Goal: Complete application form

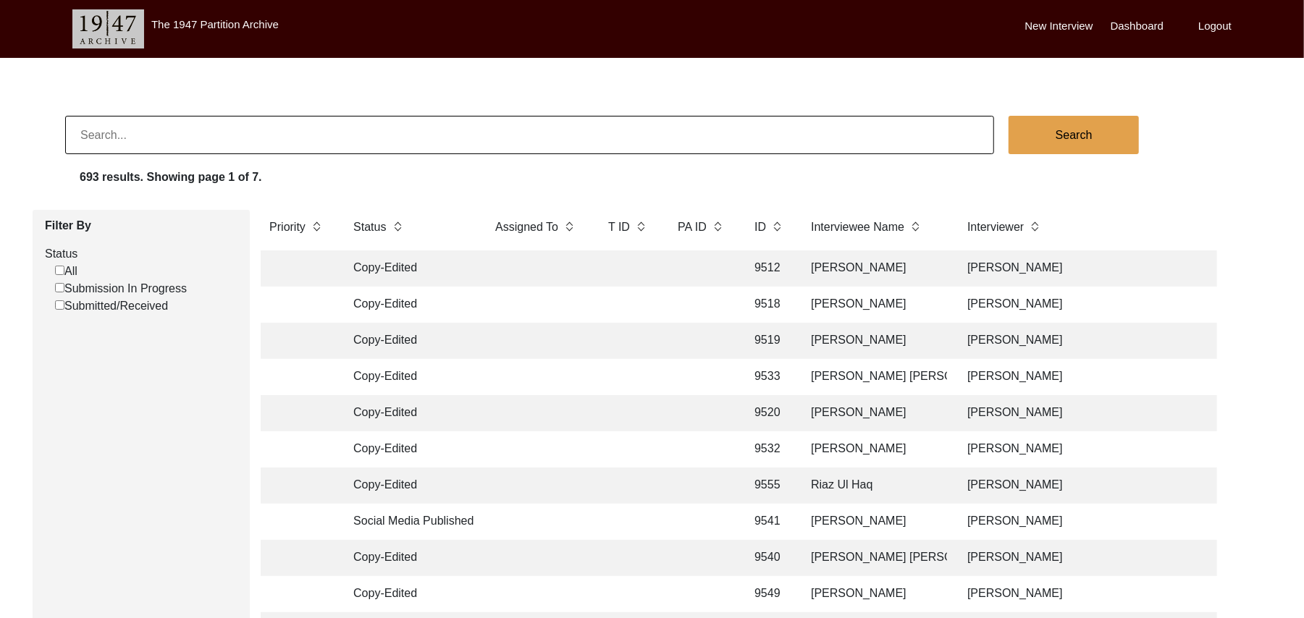
click at [59, 288] on input "Submission In Progress" at bounding box center [59, 287] width 9 height 9
checkbox input "false"
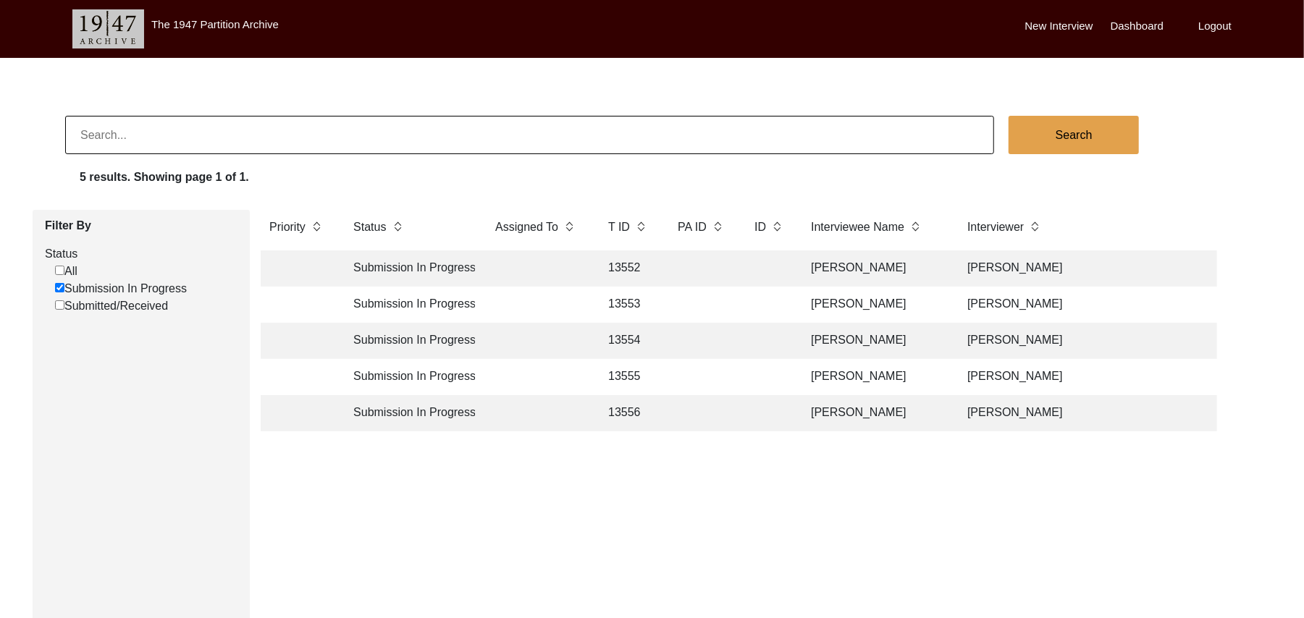
click at [637, 410] on td "13556" at bounding box center [629, 413] width 58 height 36
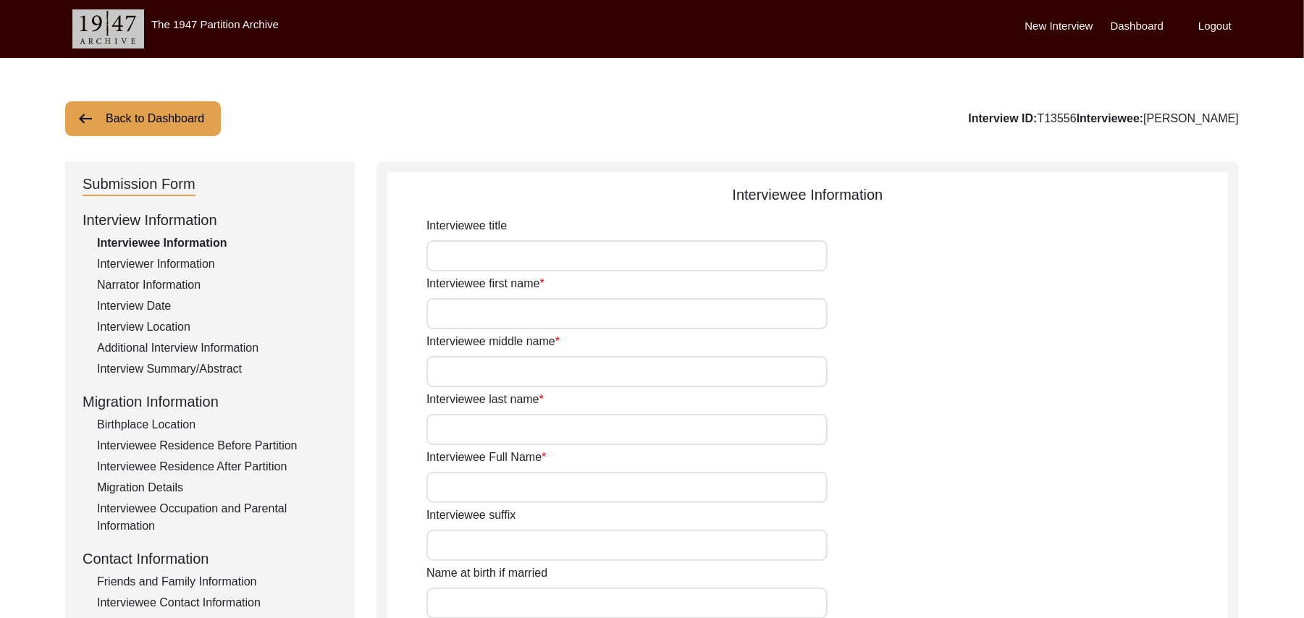
type input "Mr"
type input "Ghulam"
type input "Hussain"
type input "N/A"
type input "[PERSON_NAME]"
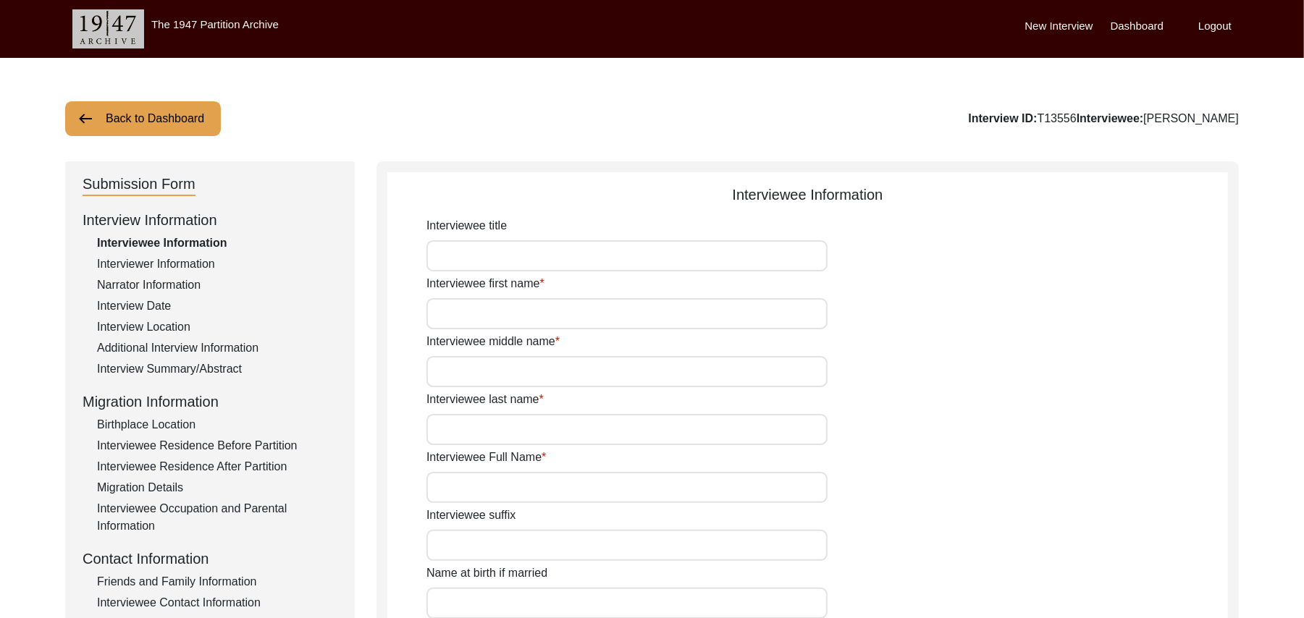
type input "N/A"
type input "[PERSON_NAME]"
type input "1938"
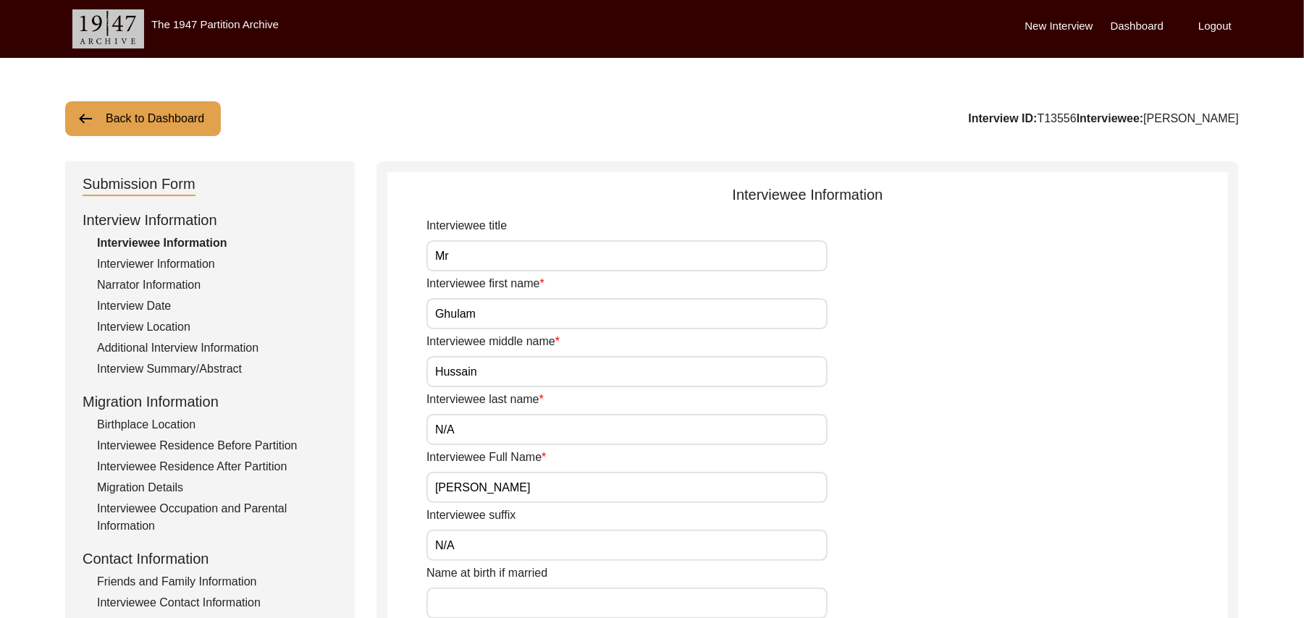
type input "87 Years"
type input "[DEMOGRAPHIC_DATA]"
type input "N/A"
type textarea "N/A"
type input "Punjabi"
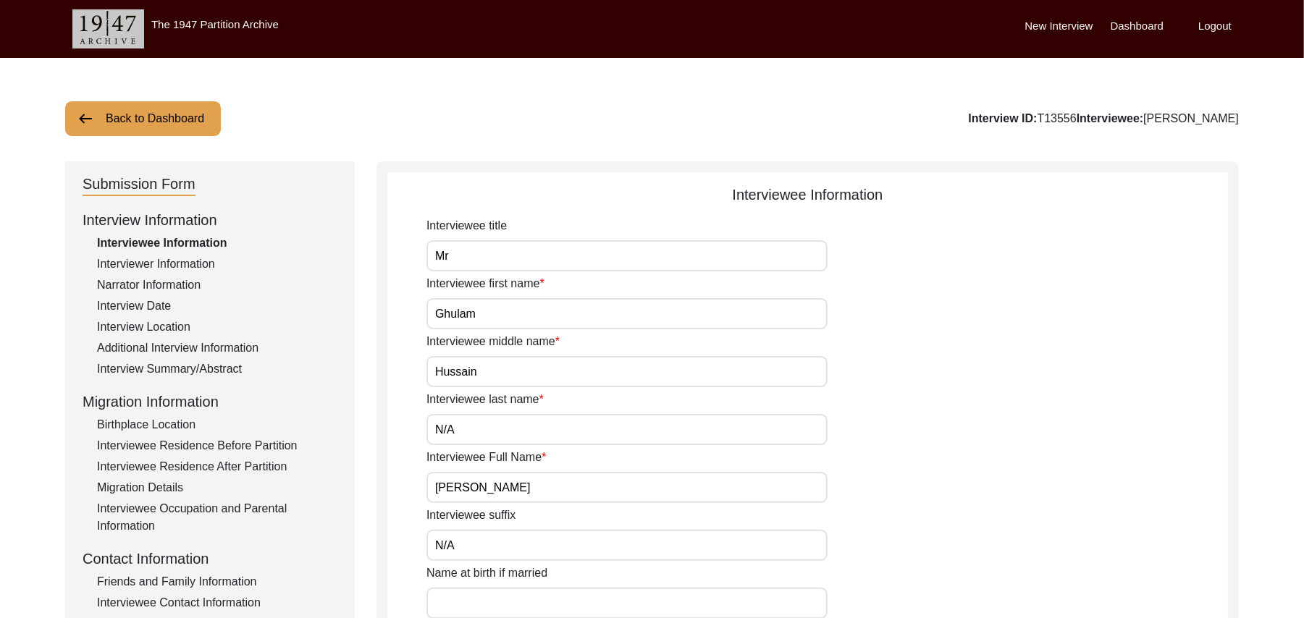
type input "Malwai"
type input "[DEMOGRAPHIC_DATA]"
type input "Gujar"
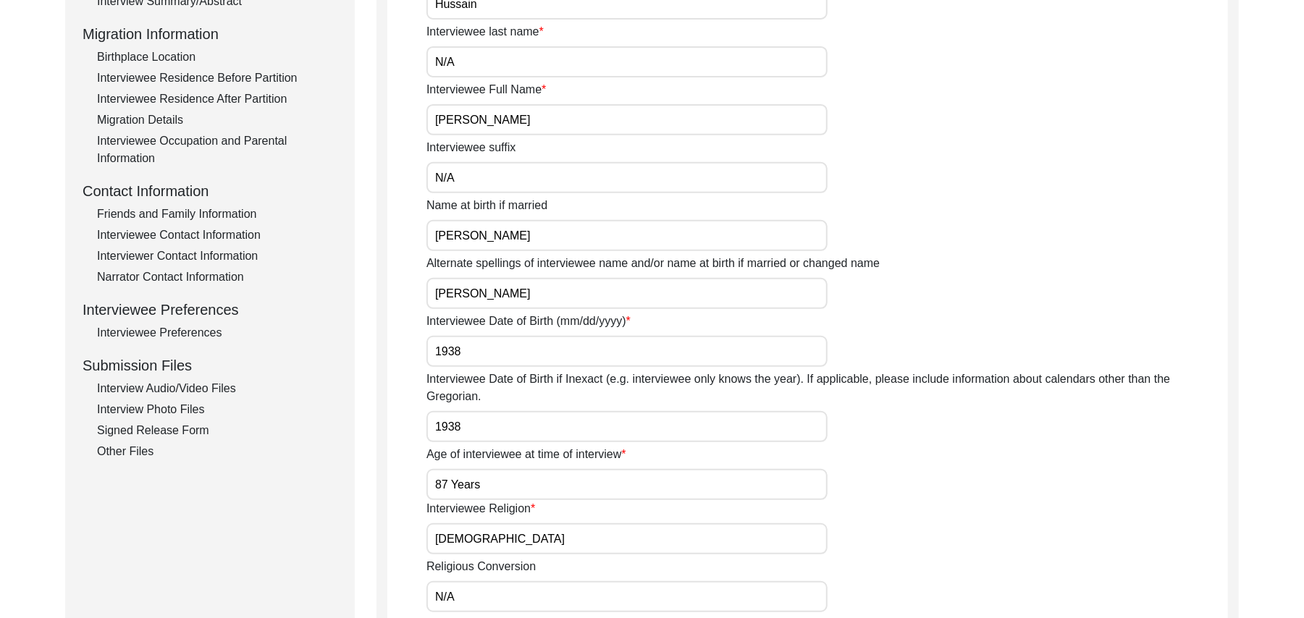
scroll to position [378, 0]
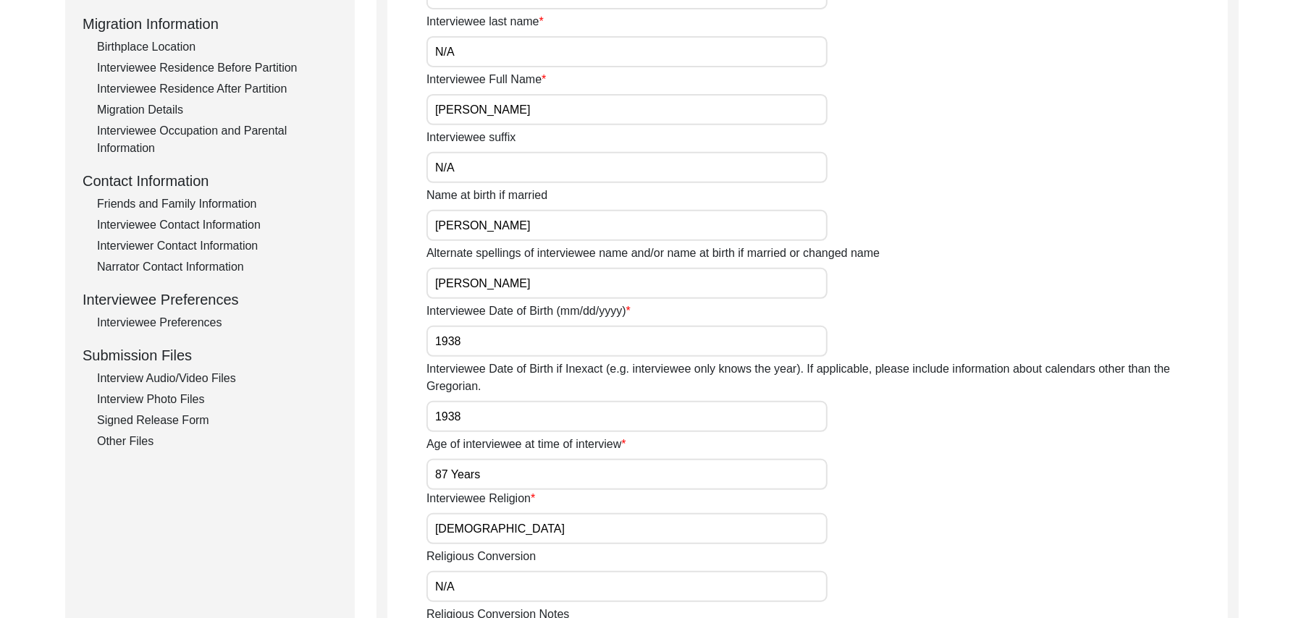
click at [226, 377] on div "Interview Audio/Video Files" at bounding box center [217, 378] width 240 height 17
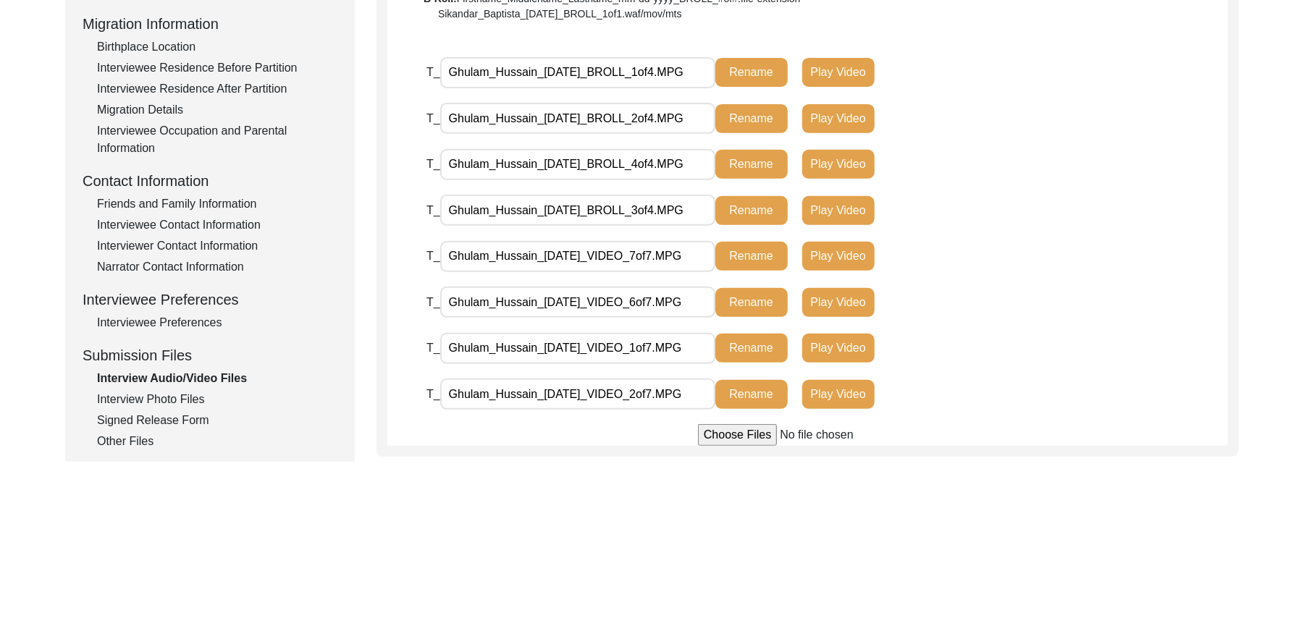
click at [728, 435] on input "file" at bounding box center [807, 435] width 219 height 22
type input "C:\fakepath\Ghulam_Hussain_[DATE]_VIDEO_3of7.MPG"
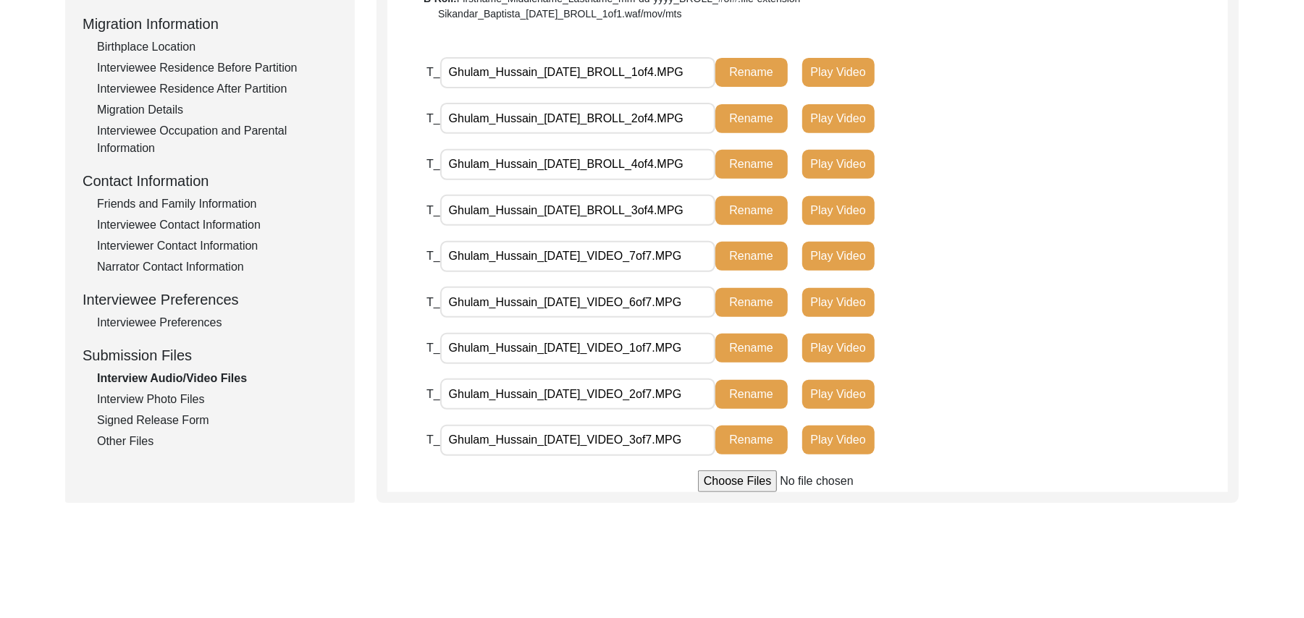
click at [746, 482] on input "file" at bounding box center [807, 482] width 219 height 22
click at [736, 476] on input "file" at bounding box center [807, 482] width 219 height 22
type input "C:\fakepath\Ghulam_Hussain_[DATE]_VIDEO_5of7.MPG"
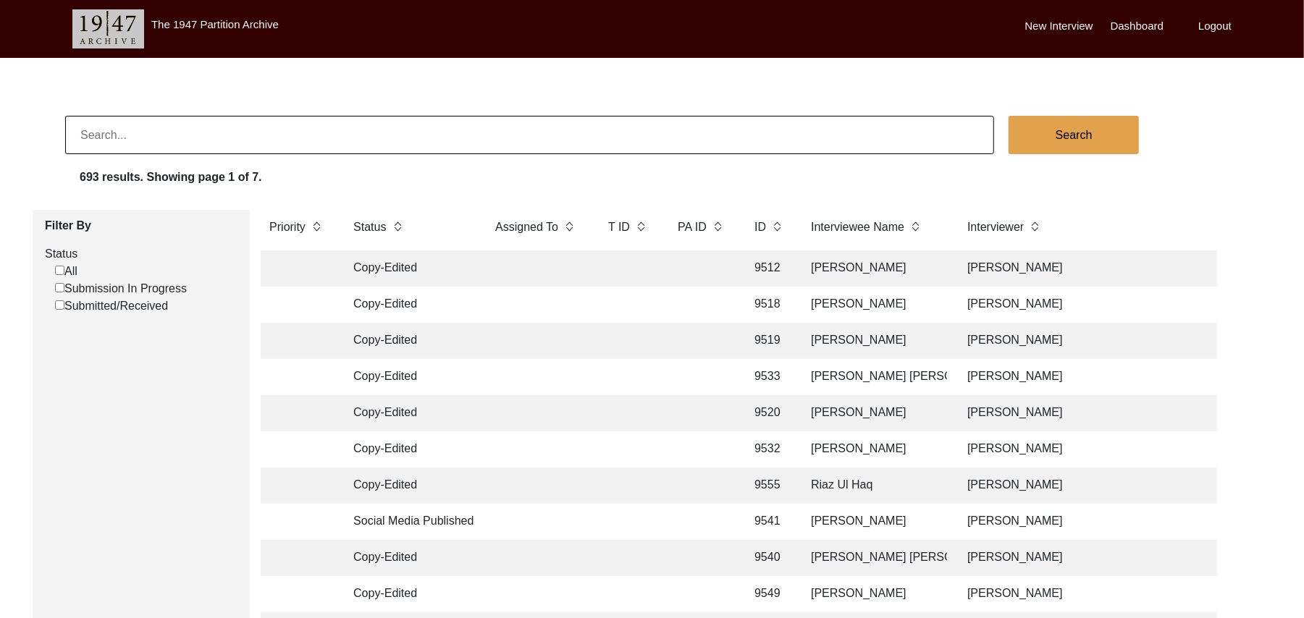
click at [58, 287] on input "Submission In Progress" at bounding box center [59, 287] width 9 height 9
checkbox input "false"
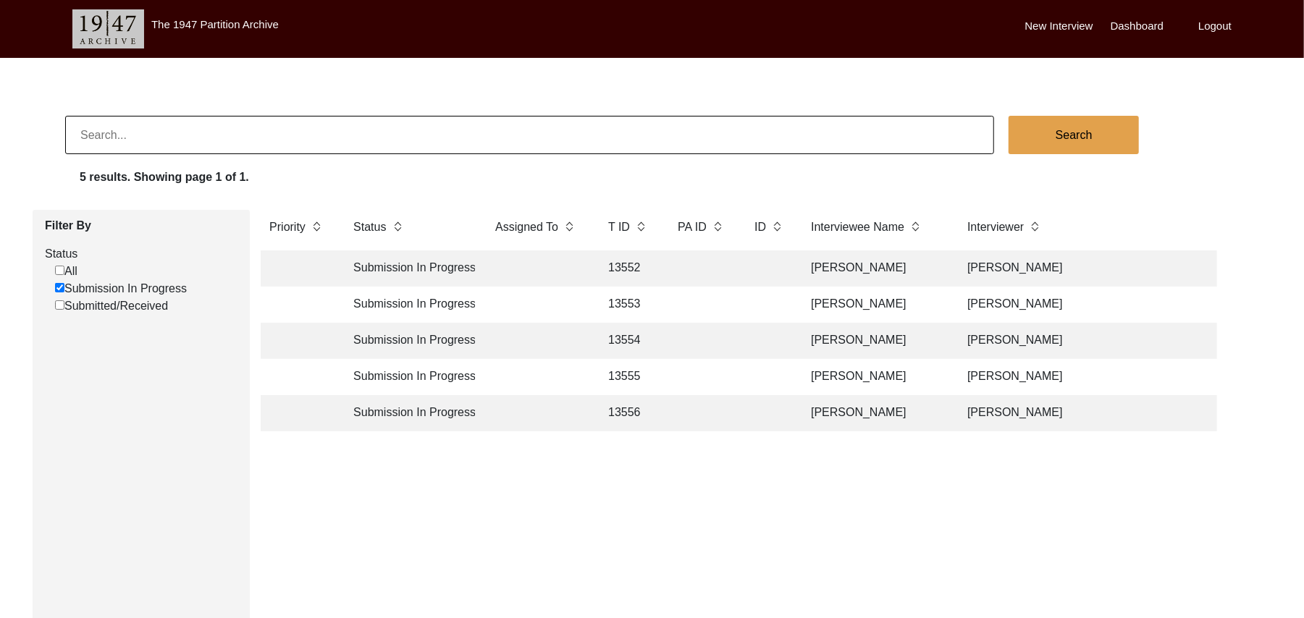
click at [832, 339] on td "[PERSON_NAME]" at bounding box center [874, 341] width 145 height 36
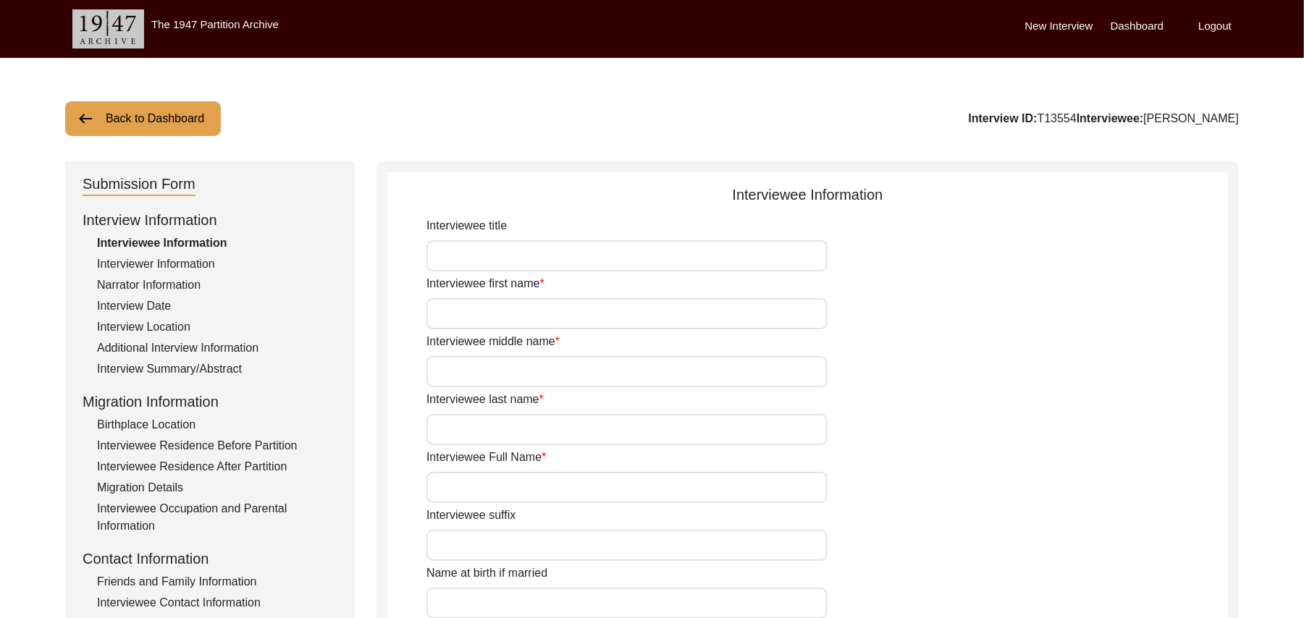
type input "Mr"
type input "Faqir"
type input "Muhammad"
type input "N/A"
type input "[PERSON_NAME]"
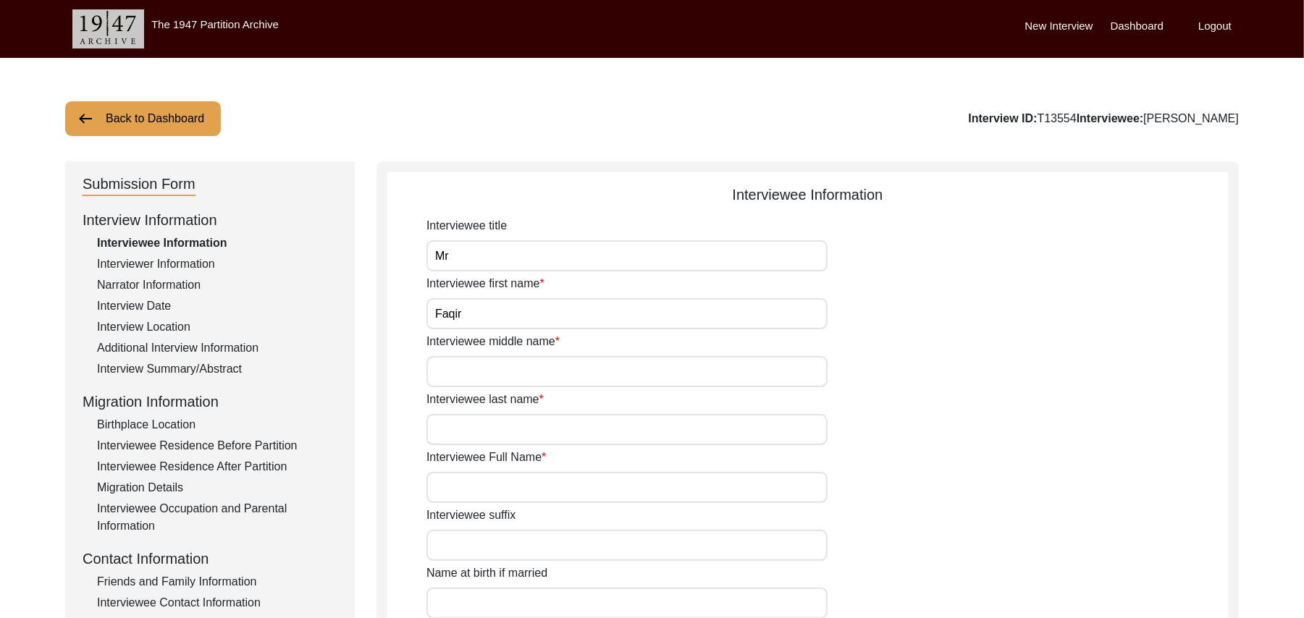
type input "N/A"
type input "[PERSON_NAME]"
type input "1936"
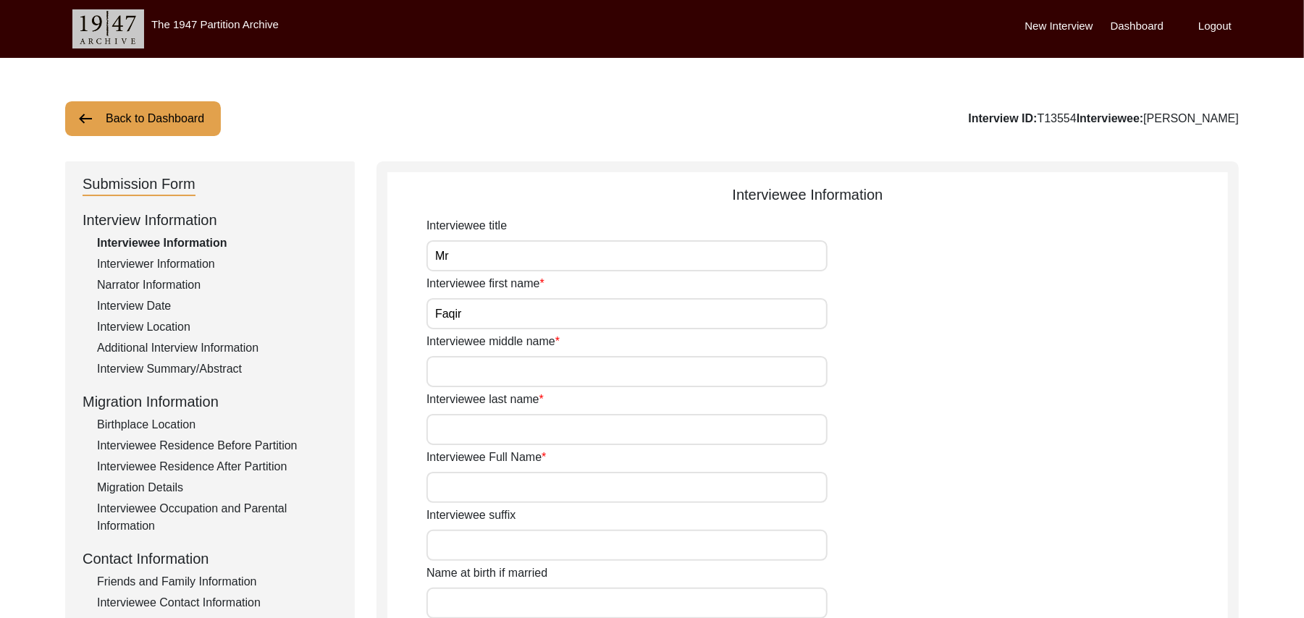
type input "89 Years"
type input "[DEMOGRAPHIC_DATA]"
type input "N/A"
type textarea "A graduate in the subjects of education and Islamic history."
type input "Punjabi"
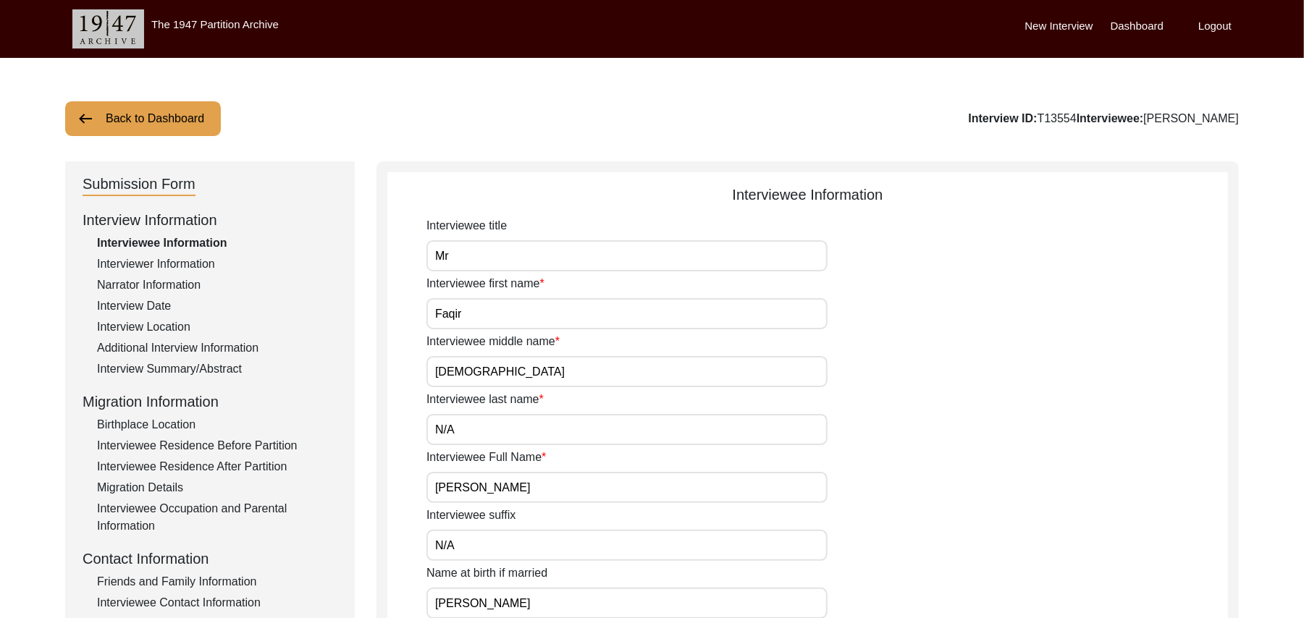
type input "Malwai"
type input "[DEMOGRAPHIC_DATA]"
type input "Araein"
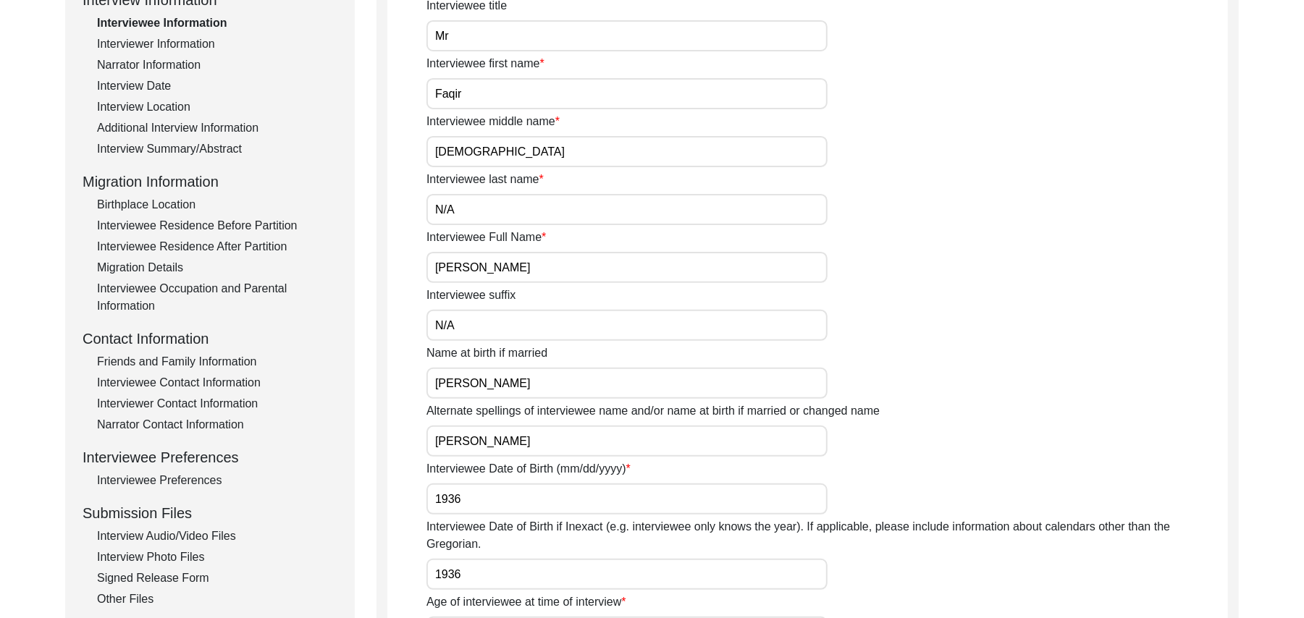
scroll to position [297, 0]
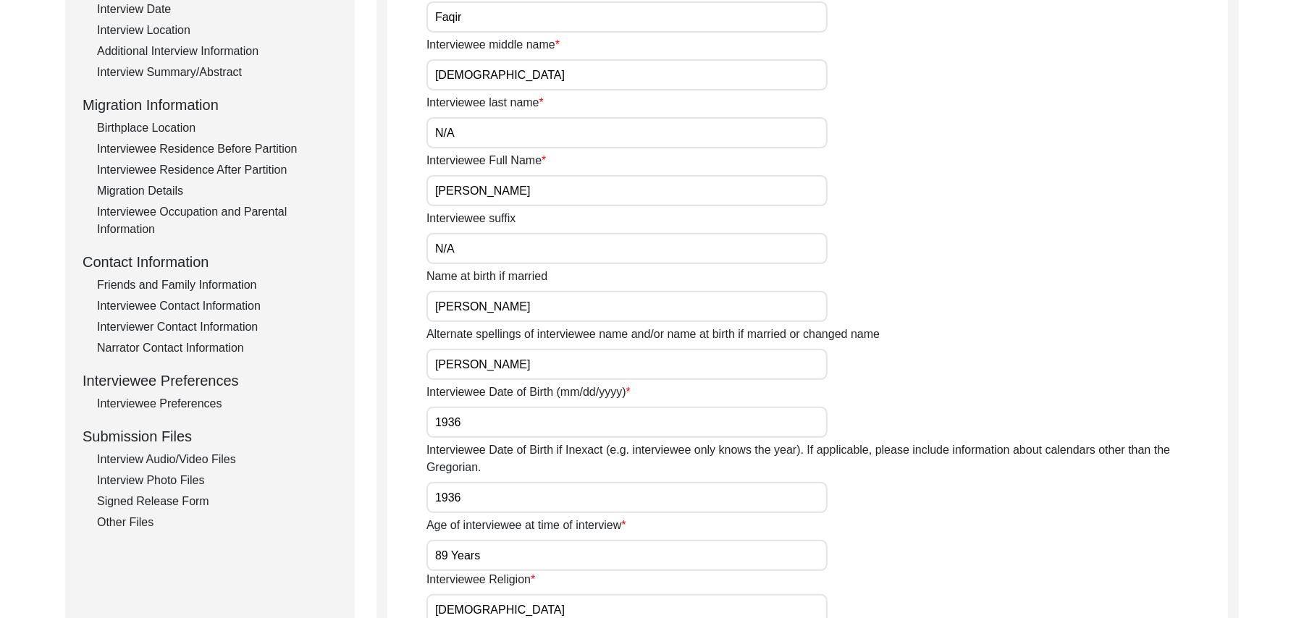
click at [222, 452] on div "Interview Audio/Video Files" at bounding box center [217, 459] width 240 height 17
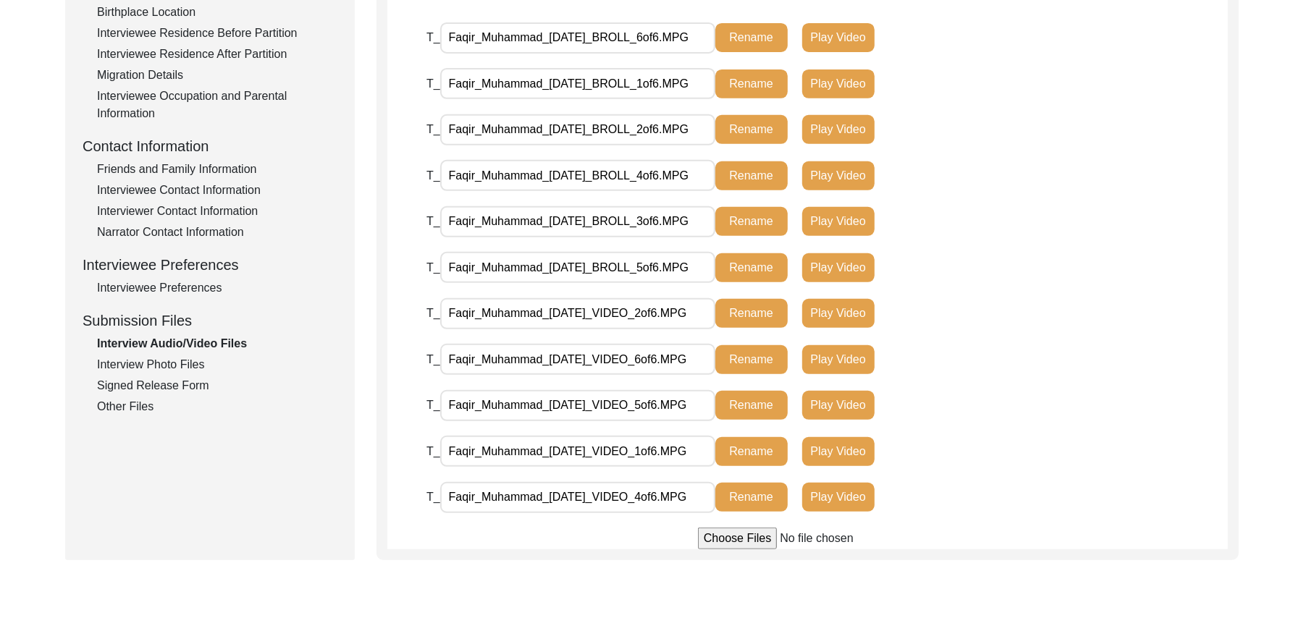
scroll to position [452, 0]
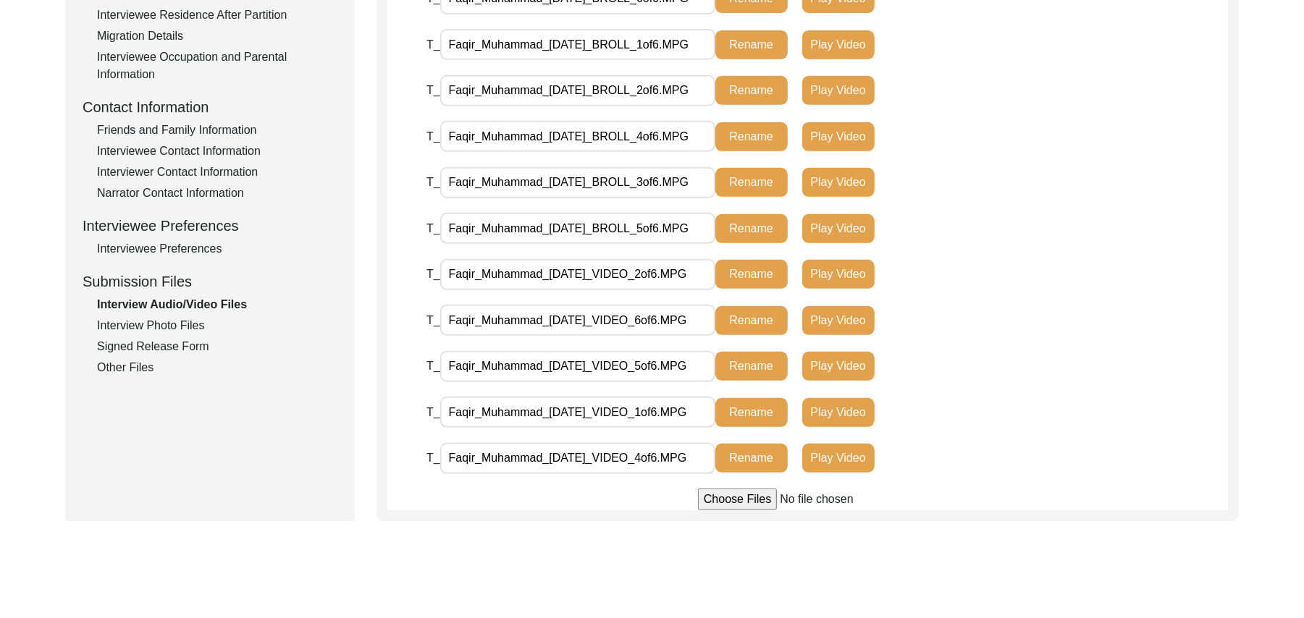
click at [757, 497] on input "file" at bounding box center [807, 500] width 219 height 22
type input "C:\fakepath\Faqir_Muhammad_09-22-2025_VIDEO_3of6.MPG"
